Goal: Information Seeking & Learning: Find specific page/section

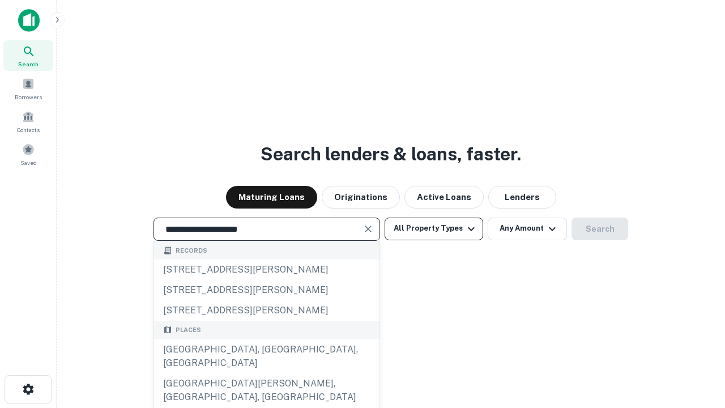
click at [266, 373] on div "[GEOGRAPHIC_DATA], [GEOGRAPHIC_DATA], [GEOGRAPHIC_DATA]" at bounding box center [267, 356] width 226 height 34
click at [434, 228] on button "All Property Types" at bounding box center [434, 229] width 99 height 23
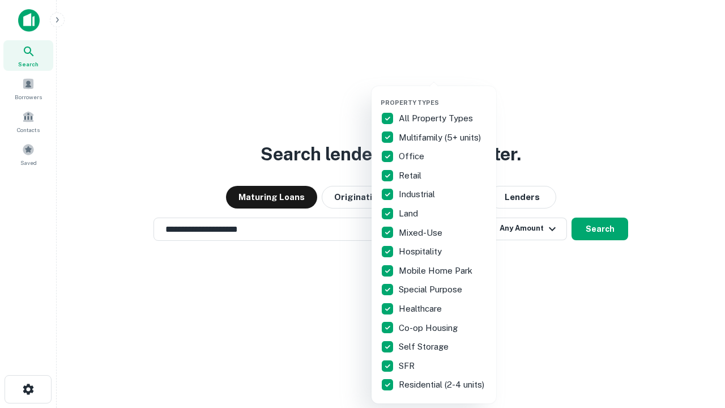
type input "**********"
click at [443, 95] on button "button" at bounding box center [443, 95] width 125 height 1
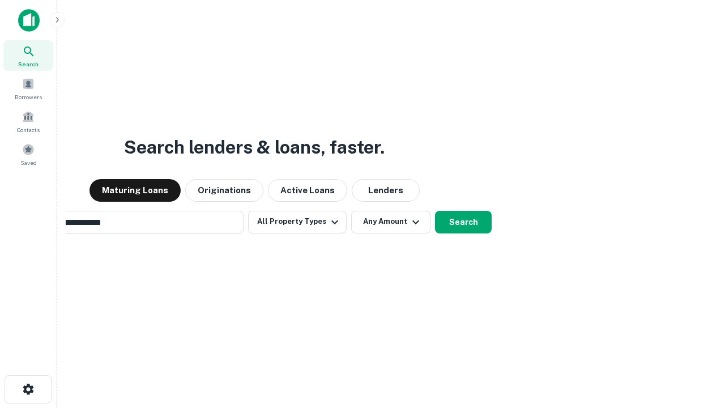
scroll to position [18, 0]
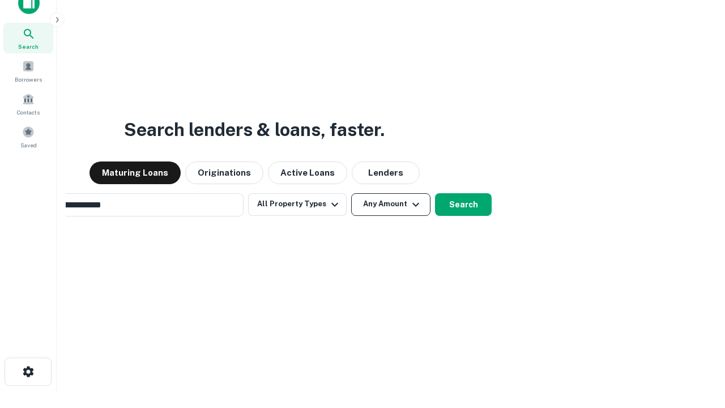
click at [351, 193] on button "Any Amount" at bounding box center [390, 204] width 79 height 23
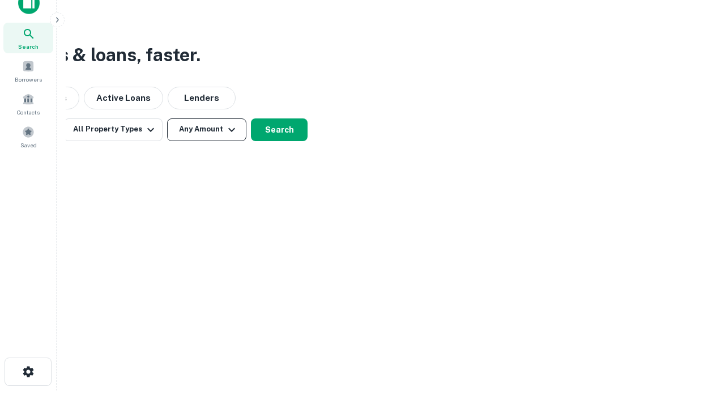
scroll to position [18, 0]
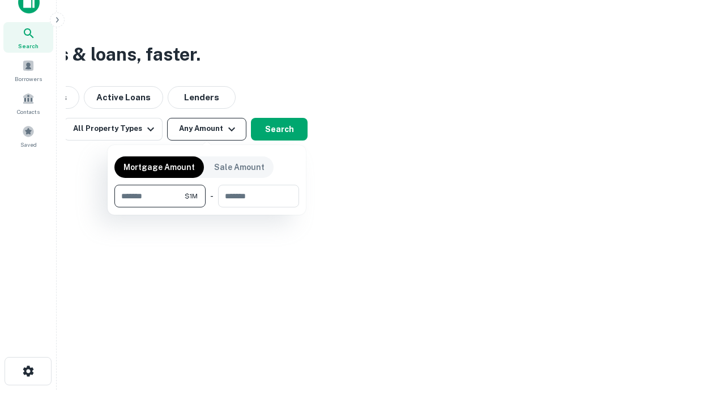
type input "*******"
click at [207, 207] on button "button" at bounding box center [206, 207] width 185 height 1
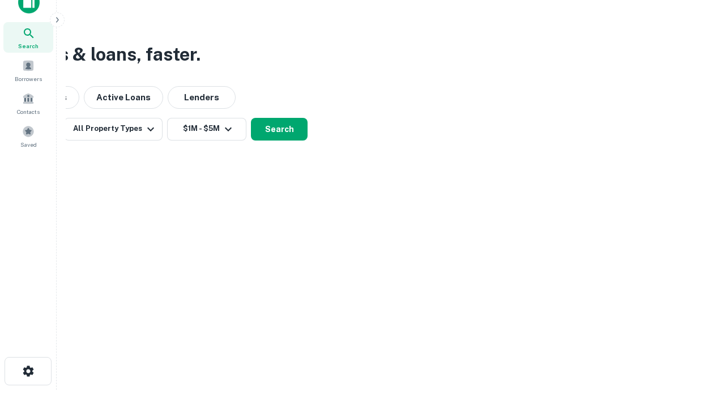
scroll to position [7, 209]
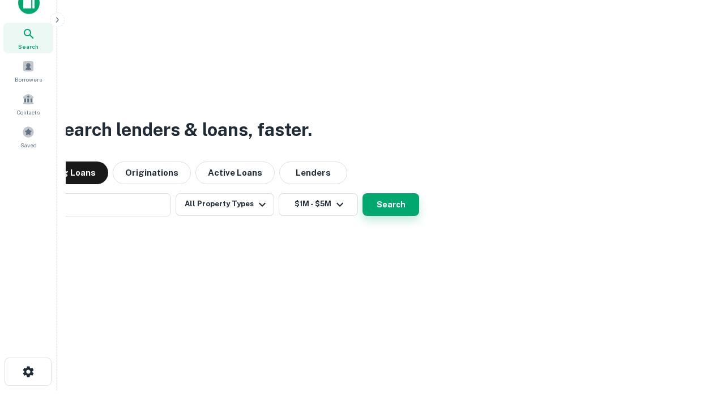
click at [363, 193] on button "Search" at bounding box center [391, 204] width 57 height 23
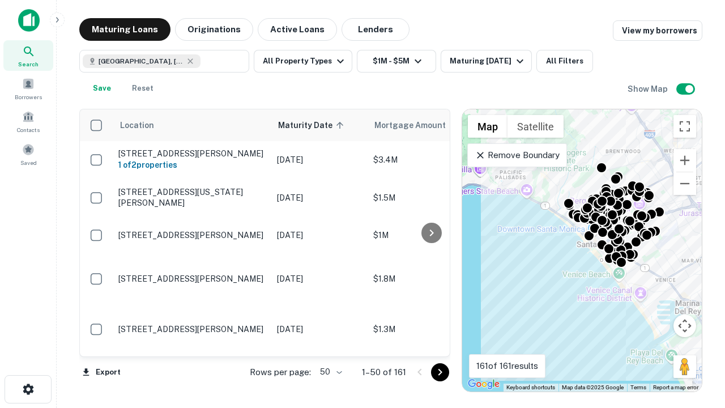
click at [329, 372] on body "Search Borrowers Contacts Saved Maturing Loans Originations Active Loans Lender…" at bounding box center [362, 204] width 725 height 408
click at [330, 343] on li "25" at bounding box center [329, 343] width 33 height 20
